Goal: Task Accomplishment & Management: Use online tool/utility

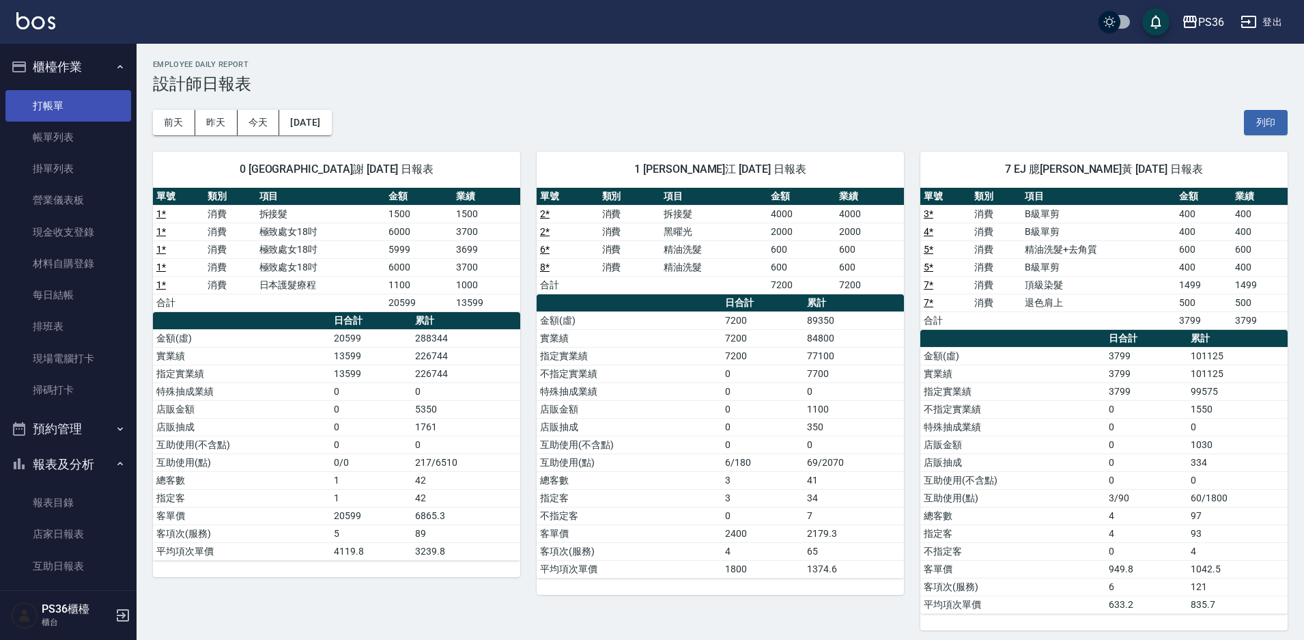
click at [38, 107] on link "打帳單" at bounding box center [68, 105] width 126 height 31
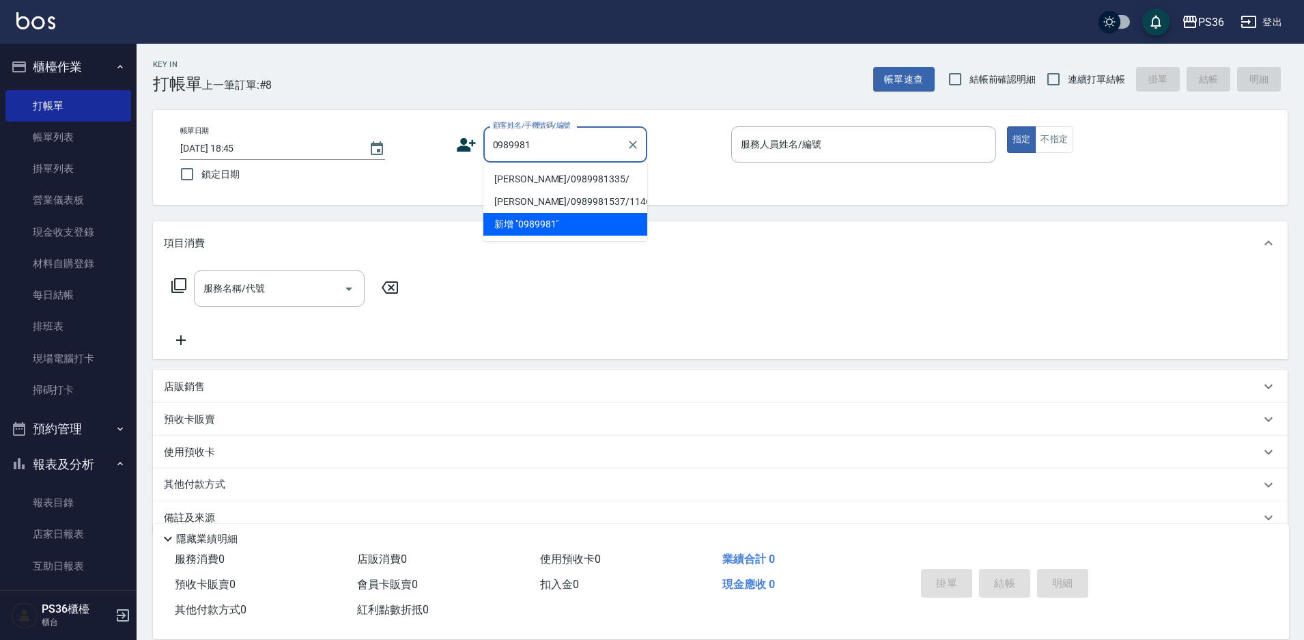
click at [538, 178] on li "[PERSON_NAME]/0989981335/" at bounding box center [566, 179] width 164 height 23
type input "[PERSON_NAME]/0989981335/"
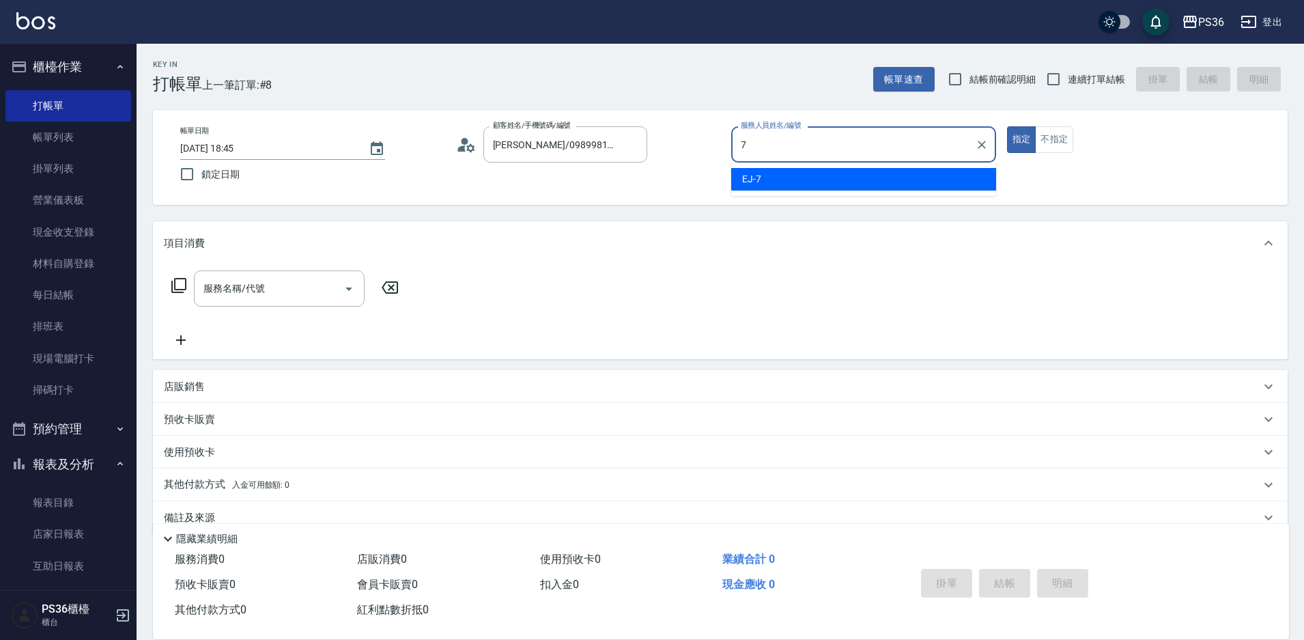
type input "7"
type button "true"
type input "EJ-7"
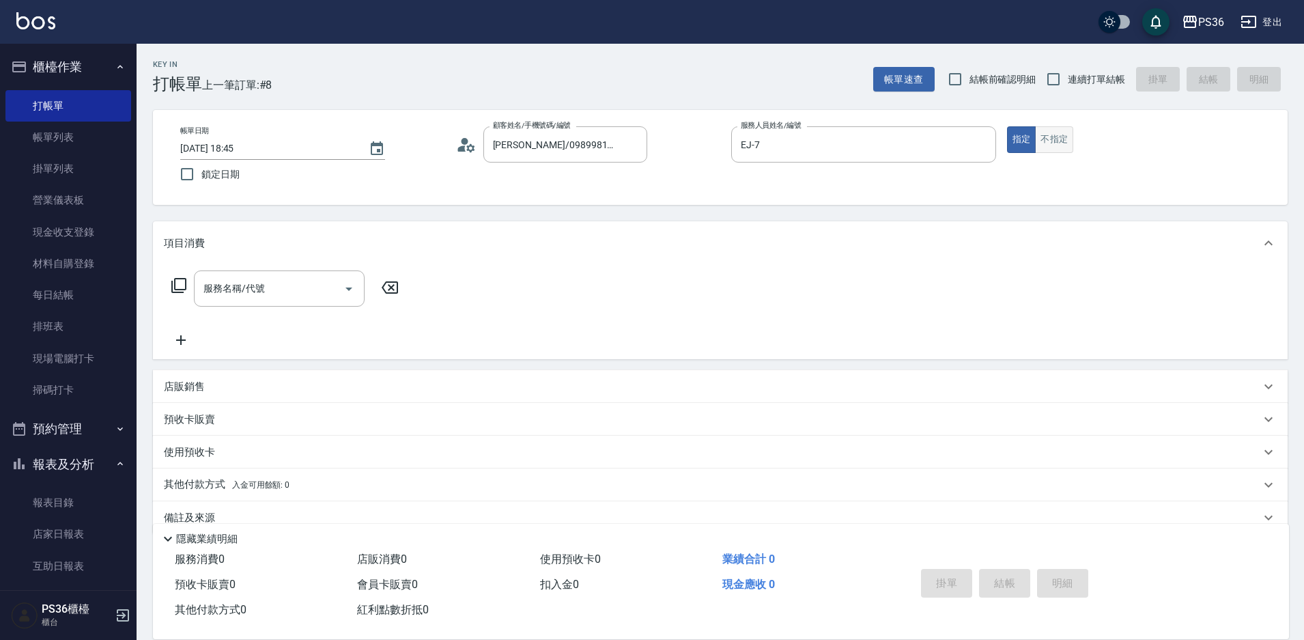
click at [1070, 136] on button "不指定" at bounding box center [1054, 139] width 38 height 27
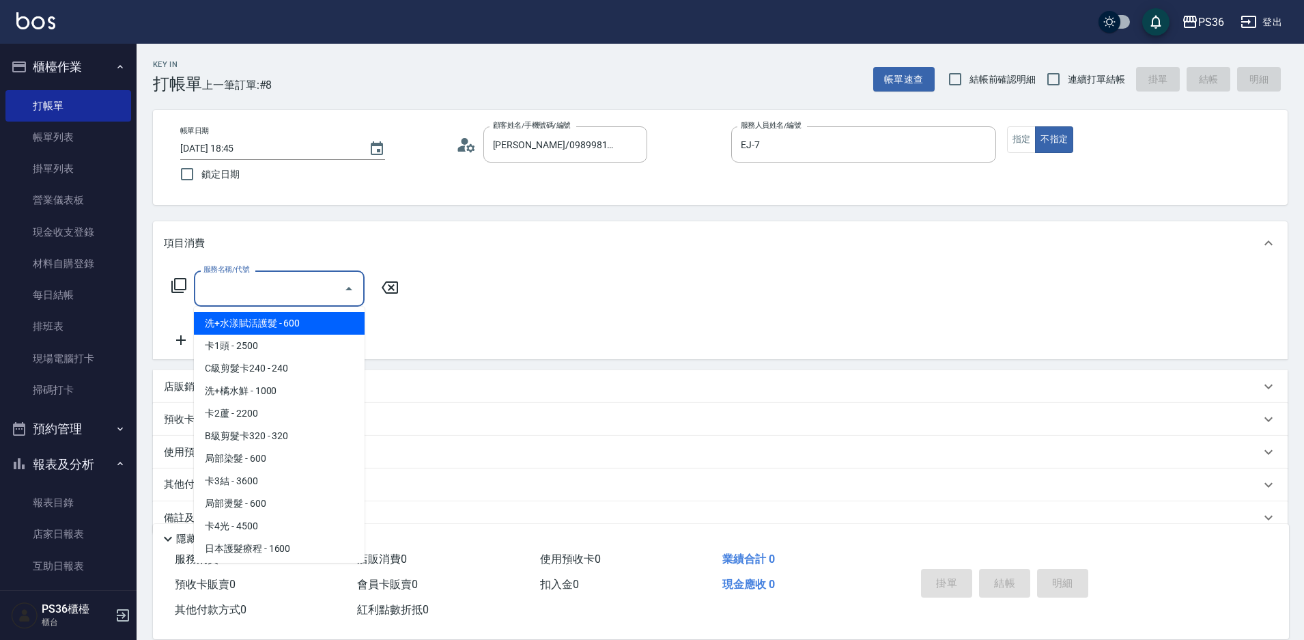
click at [247, 287] on input "服務名稱/代號" at bounding box center [269, 289] width 138 height 24
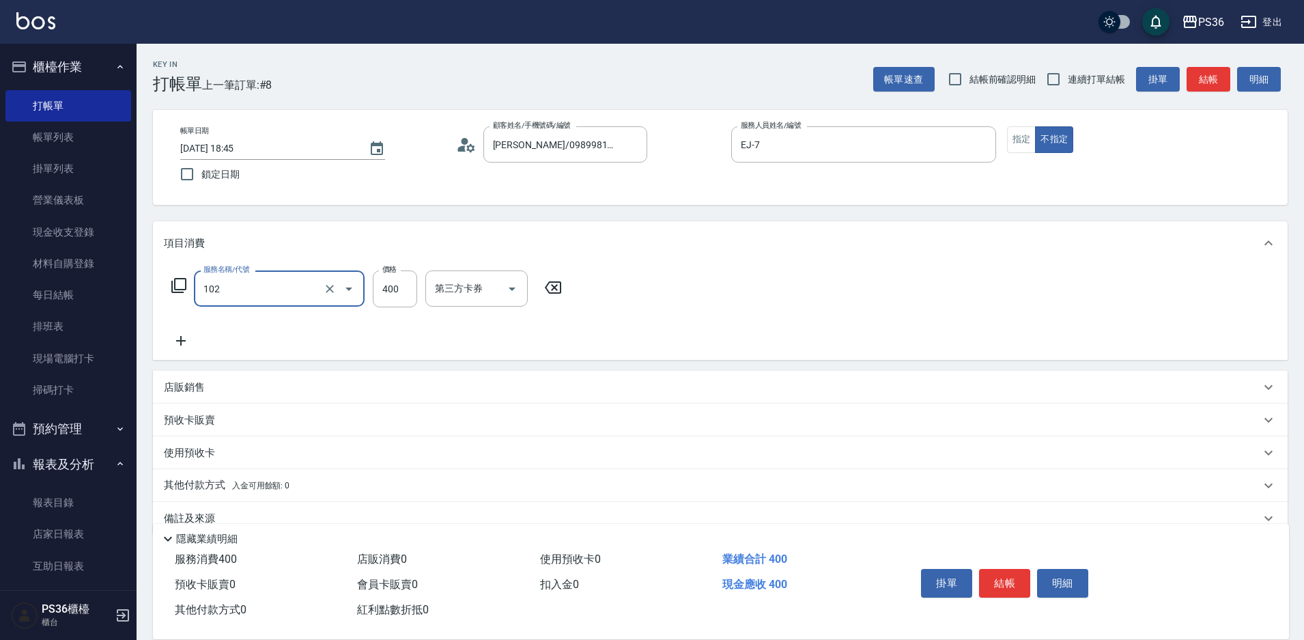
type input "精油洗髮(102)"
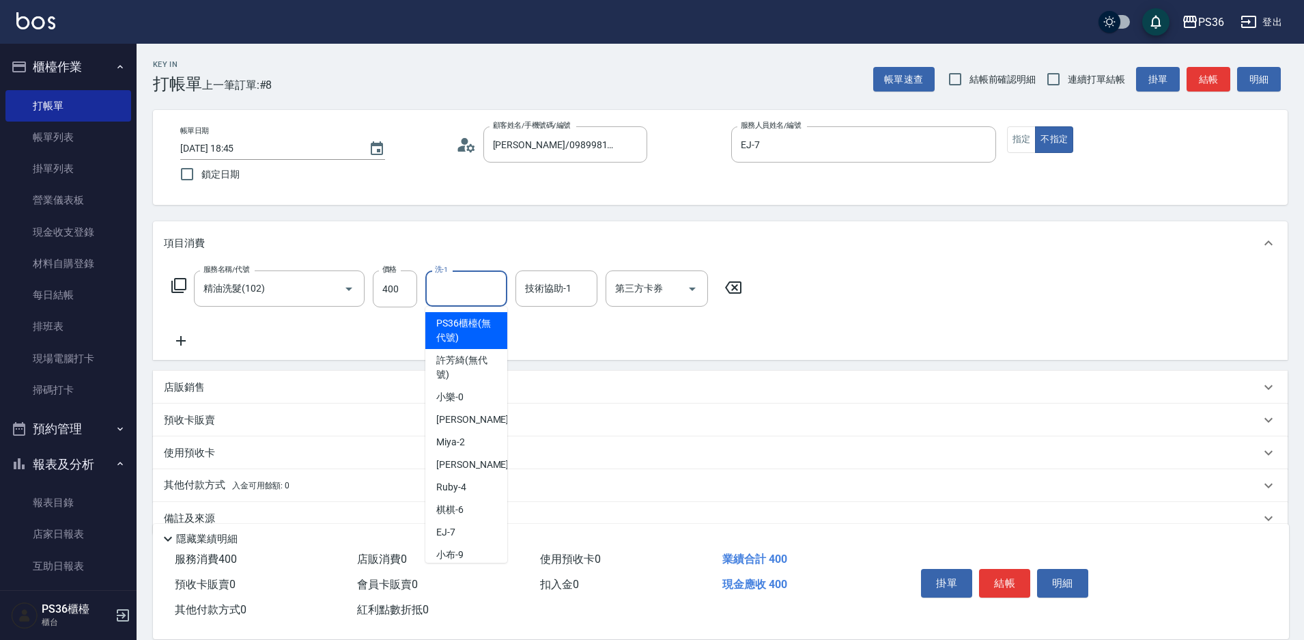
click at [476, 277] on input "洗-1" at bounding box center [467, 289] width 70 height 24
type input "顏亮亮-22"
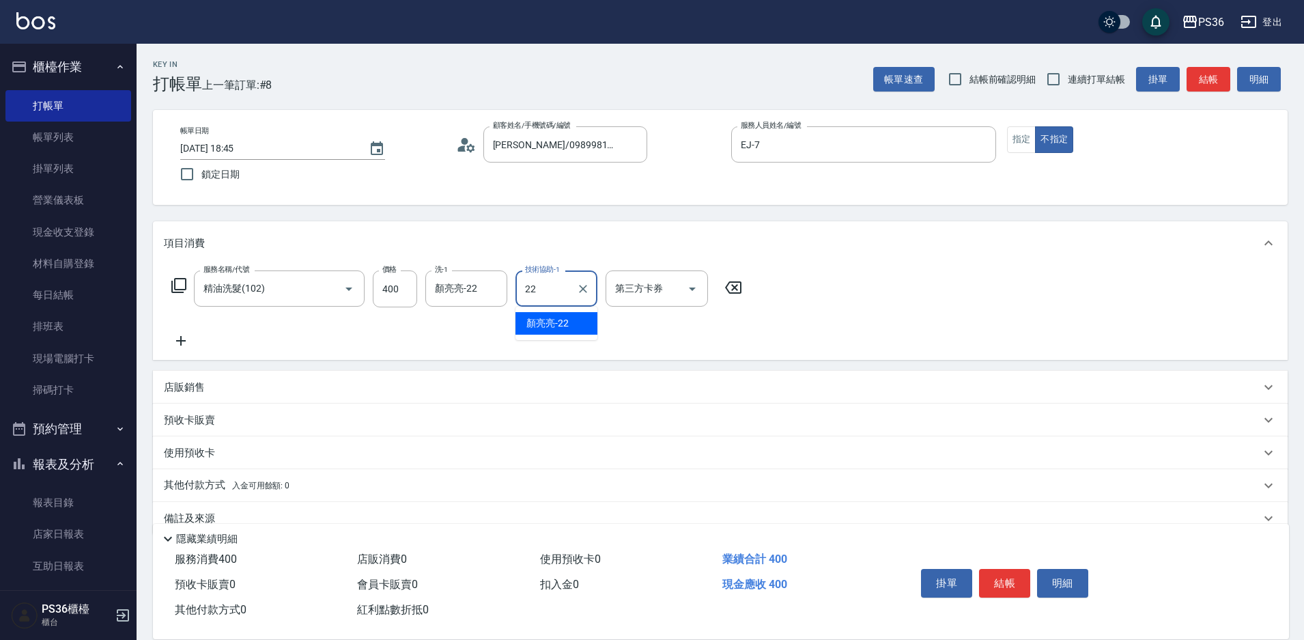
type input "顏亮亮-22"
click at [1015, 583] on button "結帳" at bounding box center [1004, 583] width 51 height 29
